Goal: Obtain resource: Obtain resource

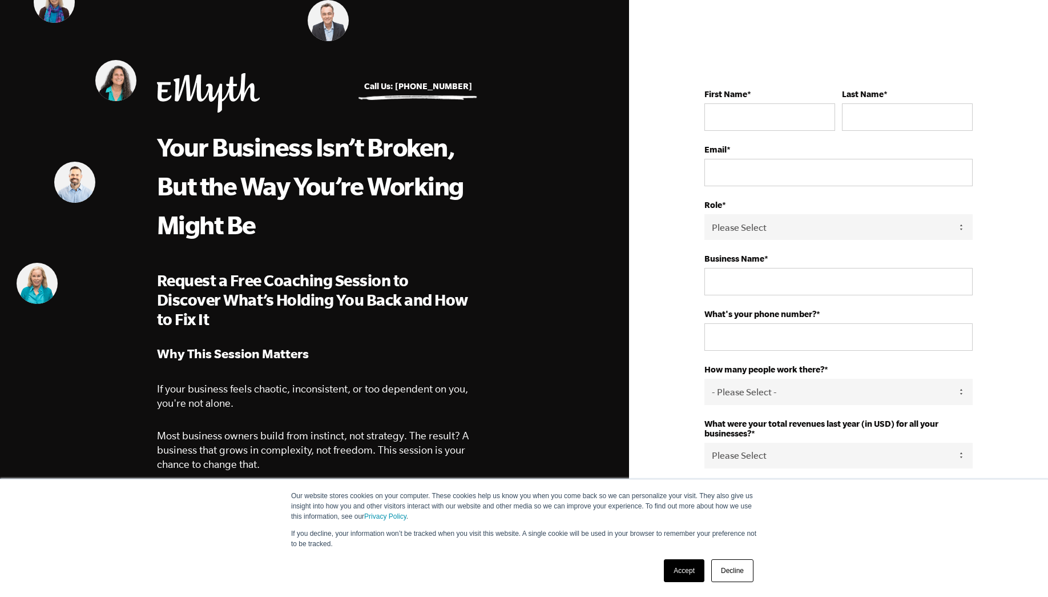
click at [733, 566] on link "Decline" at bounding box center [733, 570] width 42 height 23
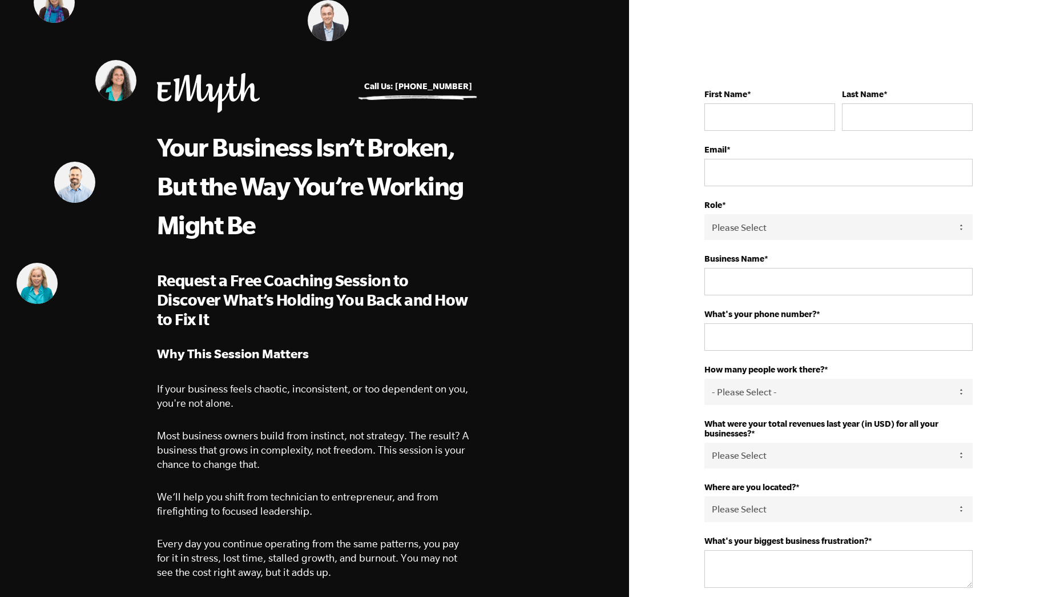
click at [206, 93] on img at bounding box center [208, 92] width 103 height 39
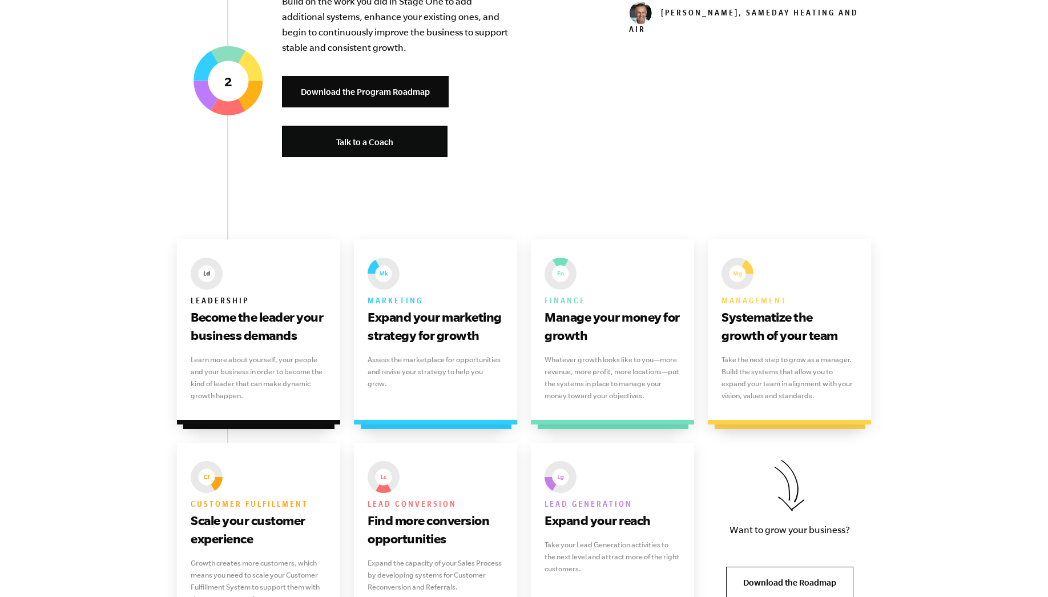
scroll to position [1485, 0]
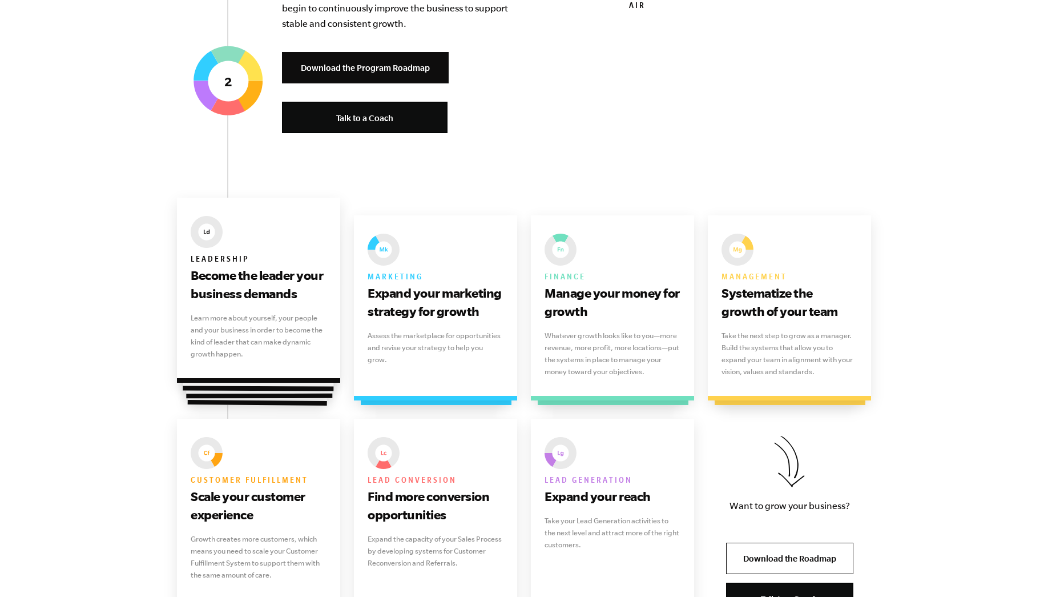
click at [231, 325] on p "Learn more about yourself, your people and your business in order to become the…" at bounding box center [259, 336] width 136 height 48
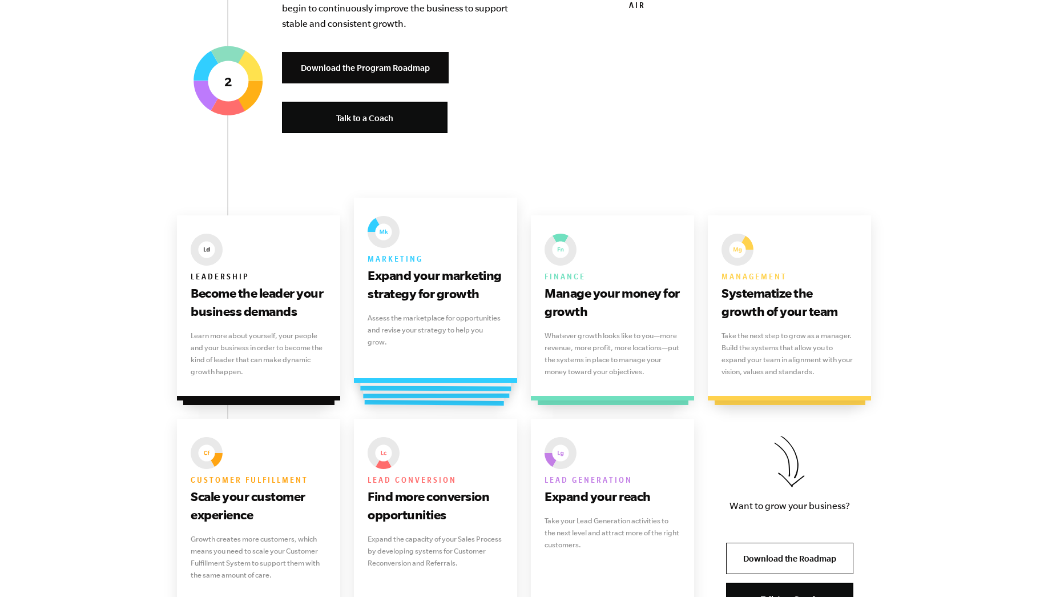
click at [424, 349] on div "Marketing Expand your marketing strategy for growth Assess the marketplace for …" at bounding box center [435, 290] width 163 height 185
click at [432, 260] on h6 "Marketing" at bounding box center [436, 259] width 136 height 14
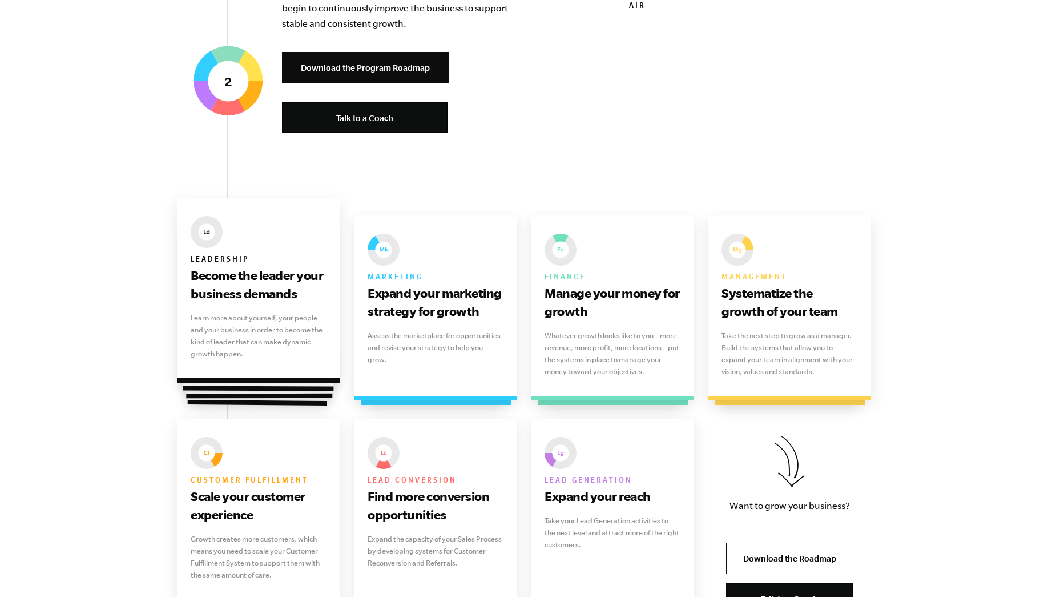
click at [216, 266] on h3 "Become the leader your business demands" at bounding box center [259, 284] width 136 height 37
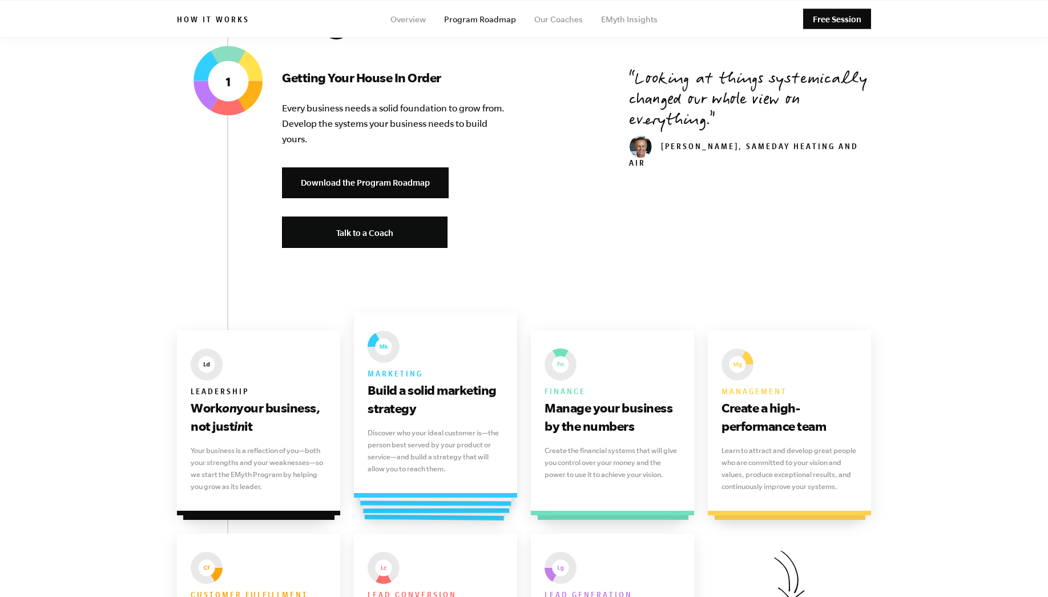
scroll to position [457, 0]
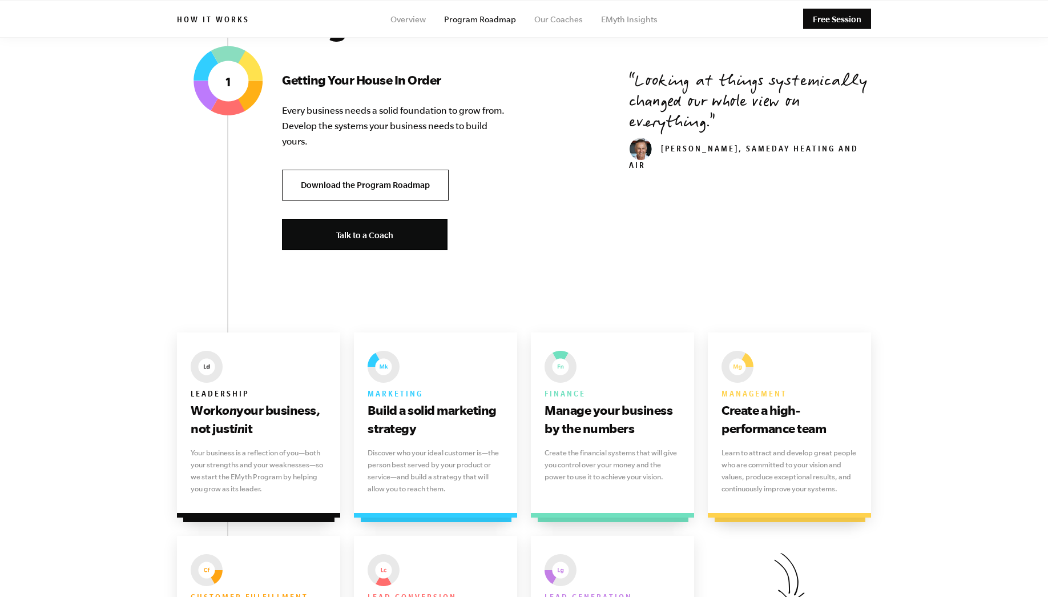
click at [336, 184] on link "Download the Program Roadmap" at bounding box center [365, 185] width 167 height 31
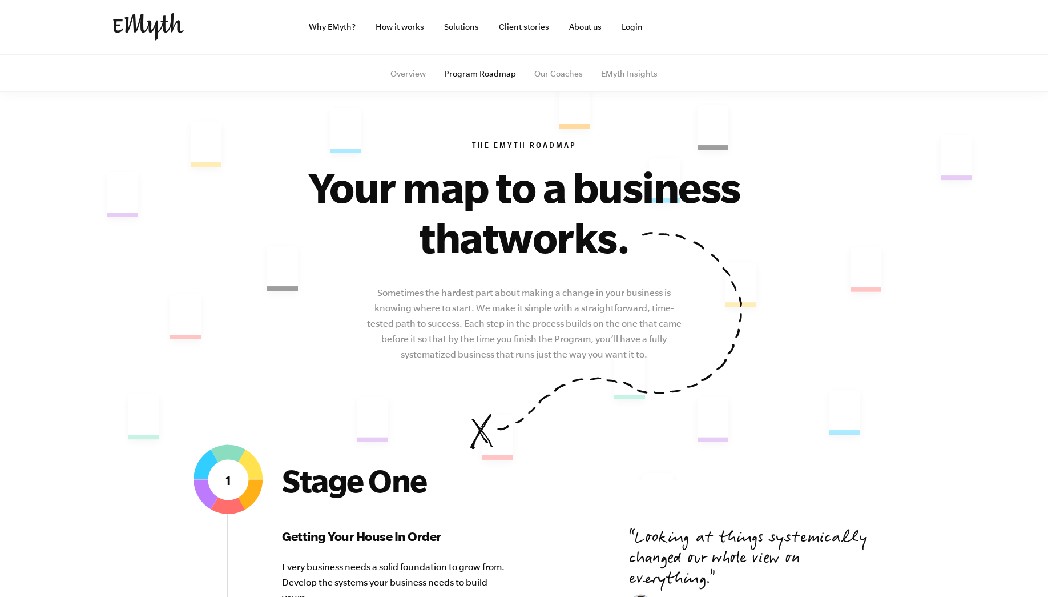
scroll to position [0, 0]
click at [325, 31] on link "Why EMyth?" at bounding box center [332, 27] width 65 height 55
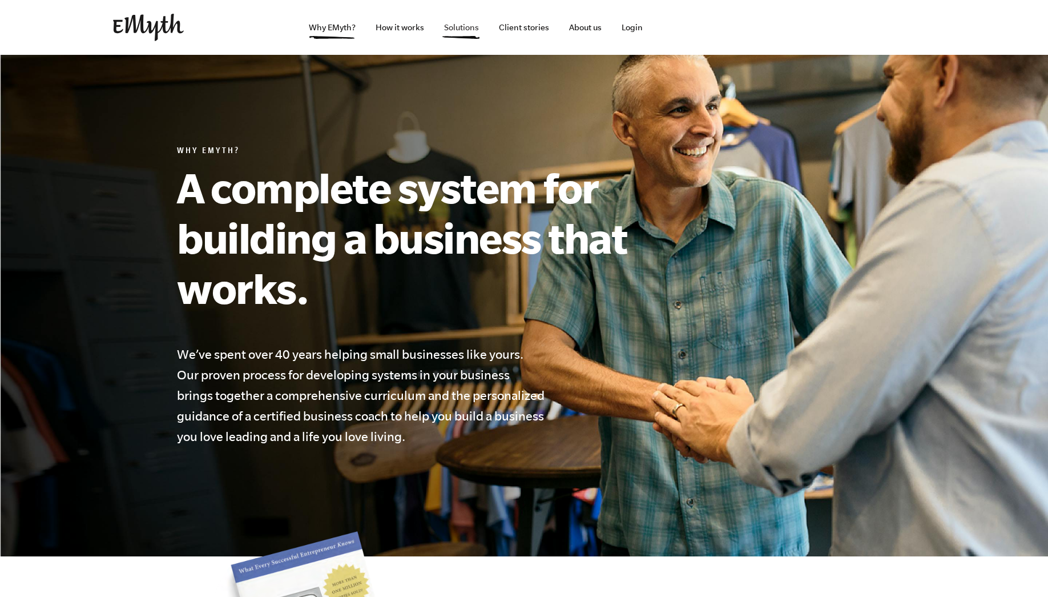
click at [454, 27] on link "Solutions" at bounding box center [461, 27] width 53 height 55
